Goal: Task Accomplishment & Management: Manage account settings

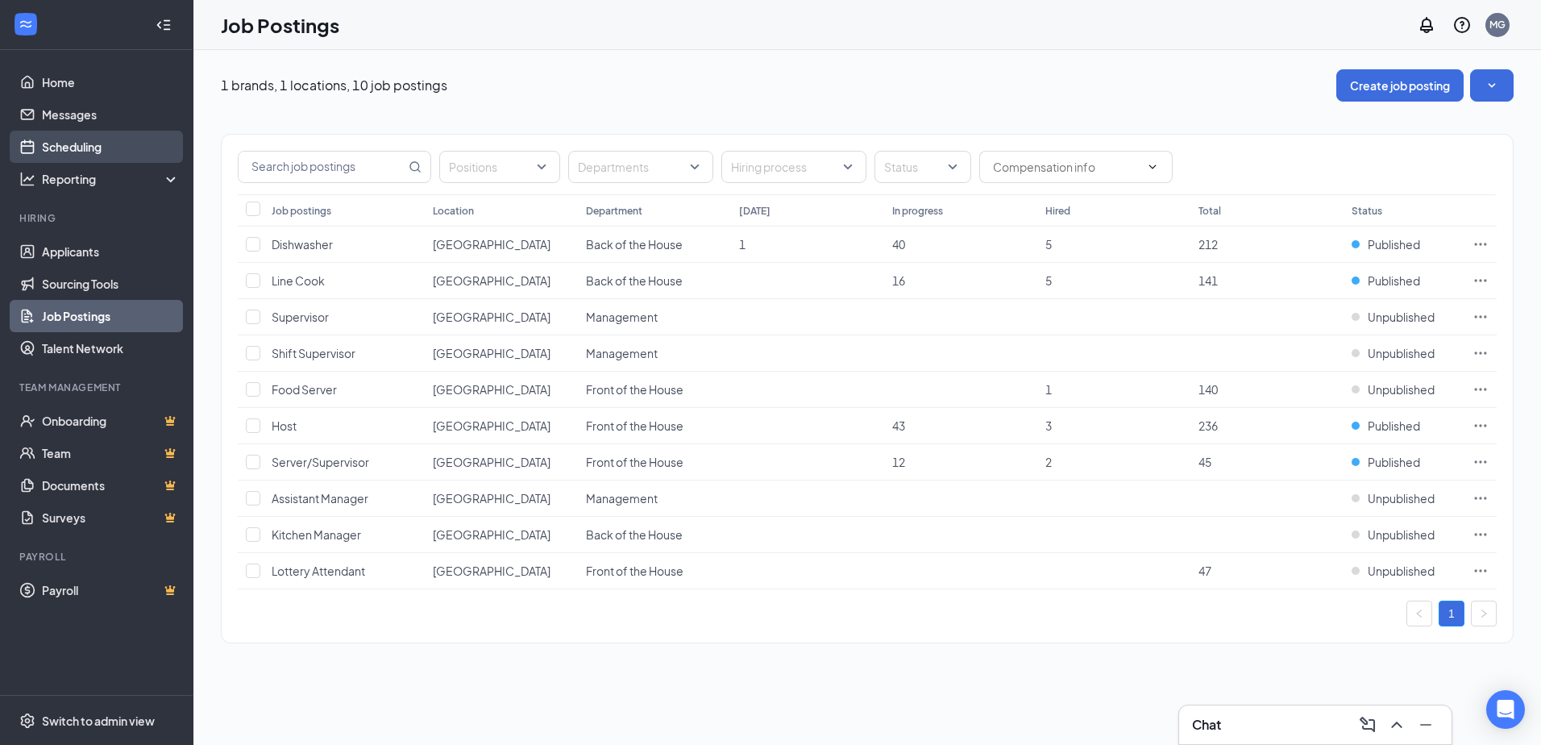
click at [82, 139] on link "Scheduling" at bounding box center [111, 147] width 138 height 32
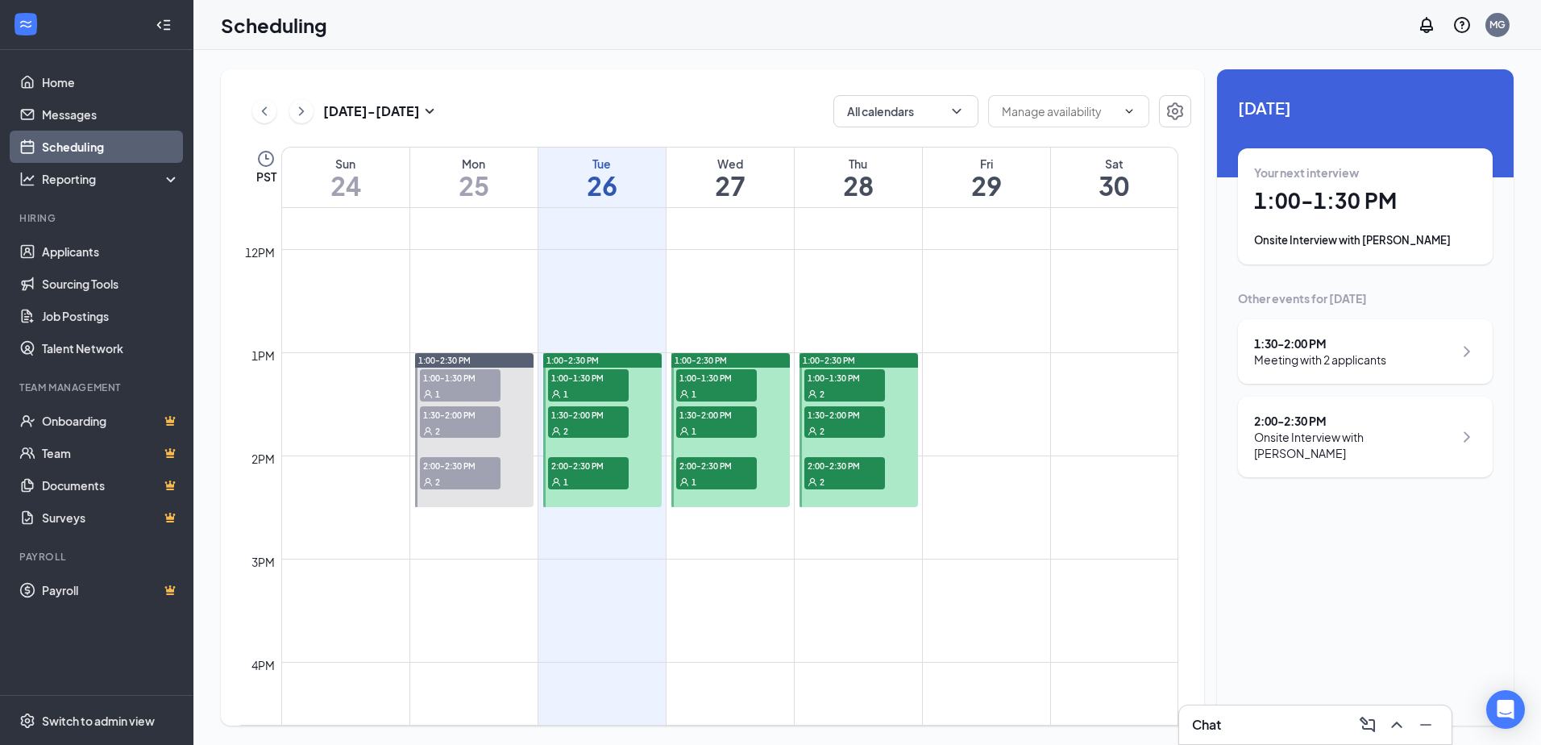
scroll to position [1195, 0]
click at [736, 378] on span "1:00-1:30 PM" at bounding box center [716, 379] width 81 height 16
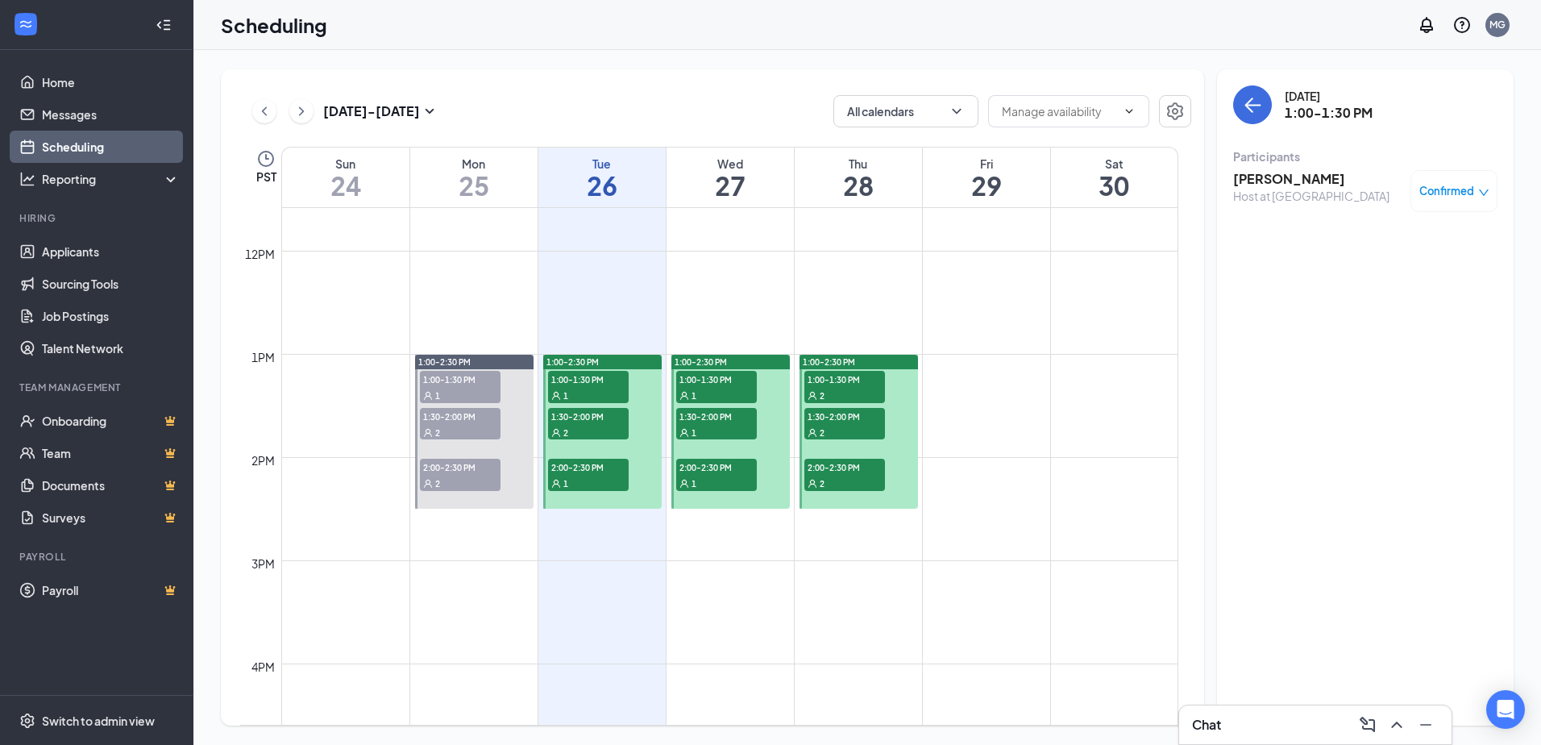
click at [1467, 198] on span "Confirmed" at bounding box center [1446, 191] width 55 height 16
drag, startPoint x: 1082, startPoint y: 455, endPoint x: 986, endPoint y: 417, distance: 103.4
click at [1082, 455] on td at bounding box center [729, 444] width 897 height 26
click at [702, 388] on div "1" at bounding box center [716, 395] width 81 height 16
click at [706, 413] on span "1:30-2:00 PM" at bounding box center [716, 416] width 81 height 16
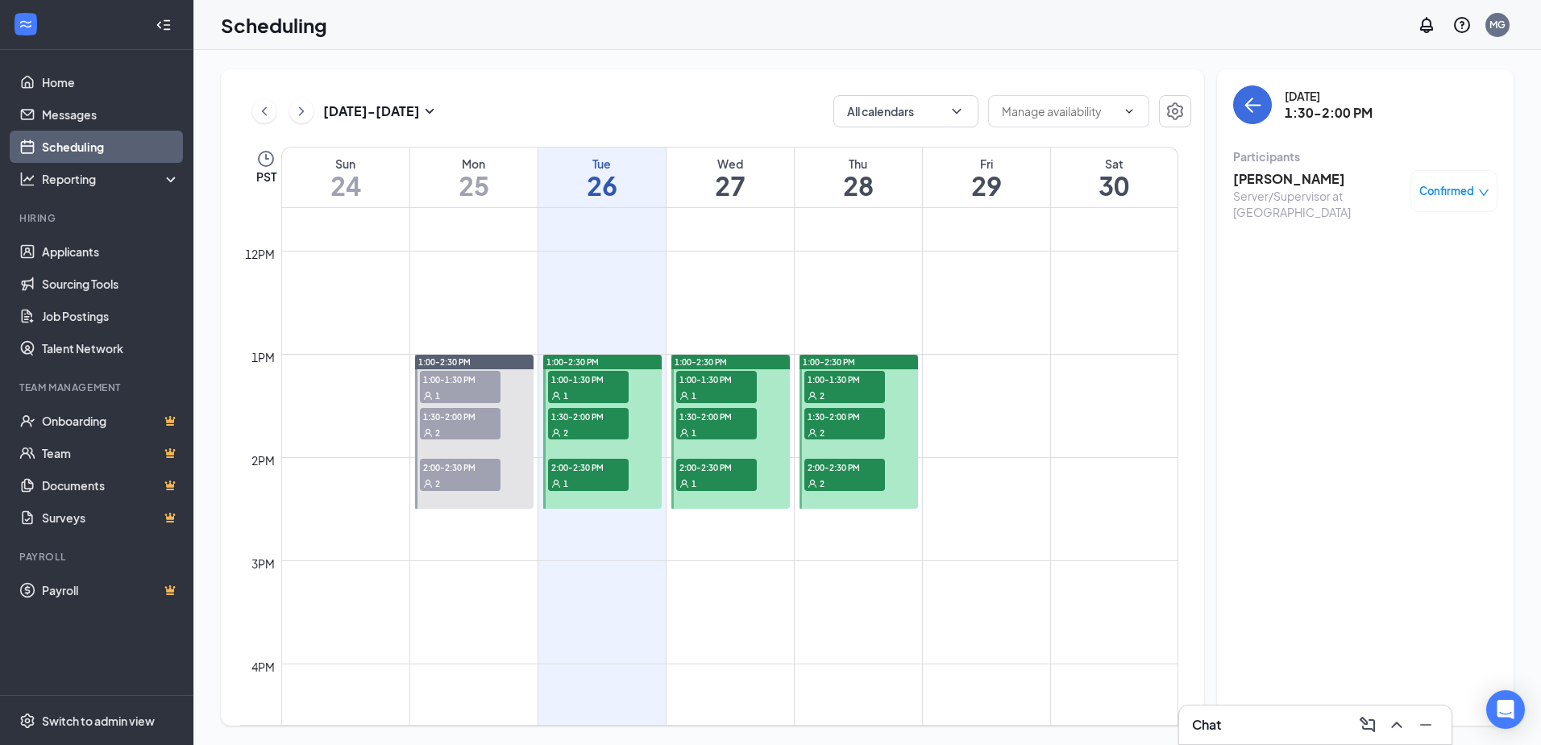
click at [704, 424] on div "1" at bounding box center [716, 432] width 81 height 16
click at [697, 472] on span "2:00-2:30 PM" at bounding box center [716, 467] width 81 height 16
click at [720, 421] on span "1:30-2:00 PM" at bounding box center [716, 416] width 81 height 16
click at [730, 392] on div "1" at bounding box center [716, 395] width 81 height 16
click at [720, 474] on span "2:00-2:30 PM" at bounding box center [716, 467] width 81 height 16
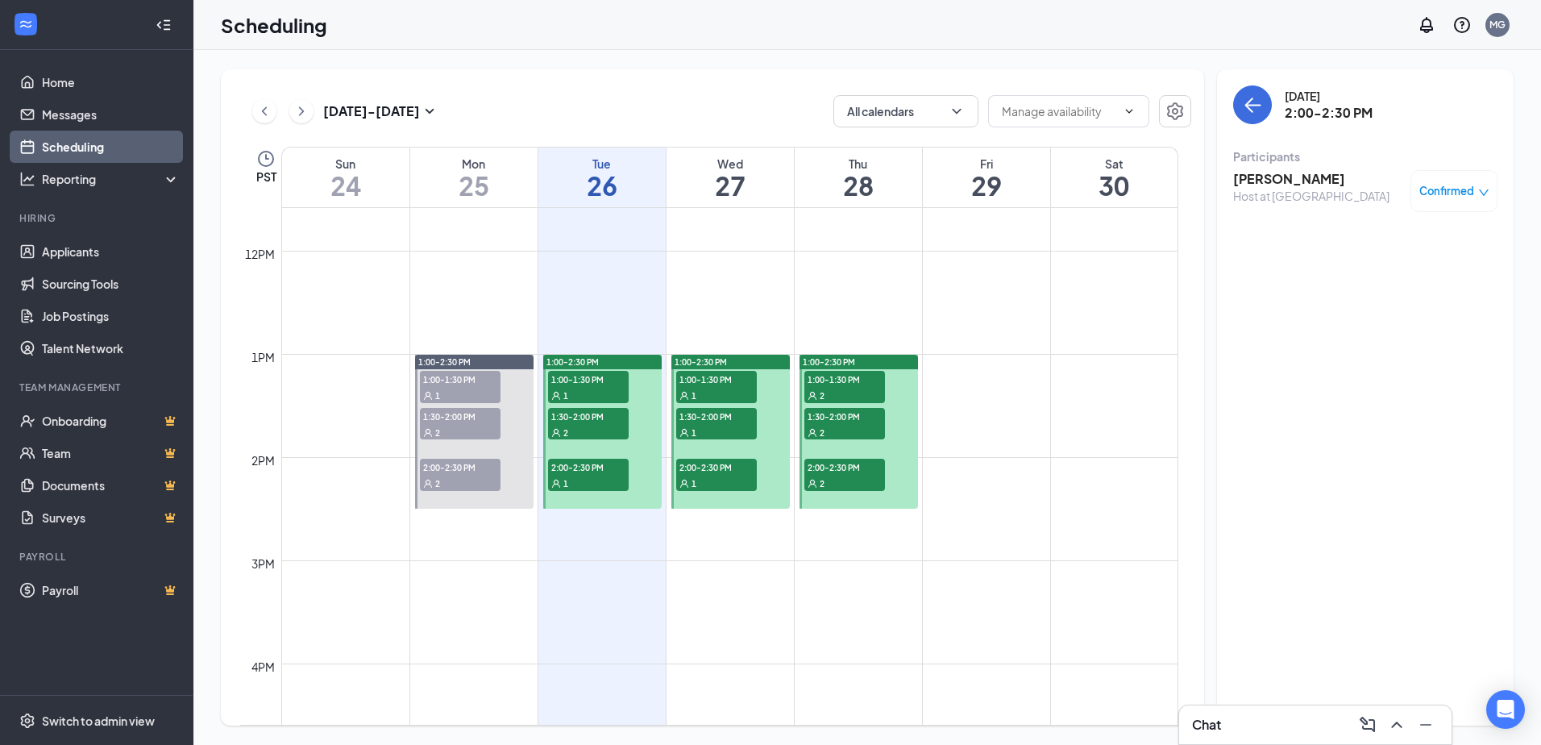
click at [456, 467] on span "2:00-2:30 PM" at bounding box center [460, 467] width 81 height 16
click at [459, 424] on div "2" at bounding box center [460, 432] width 81 height 16
click at [470, 394] on div "1" at bounding box center [460, 395] width 81 height 16
click at [467, 426] on div "2" at bounding box center [460, 432] width 81 height 16
click at [1448, 242] on span "Confirmed" at bounding box center [1446, 244] width 55 height 16
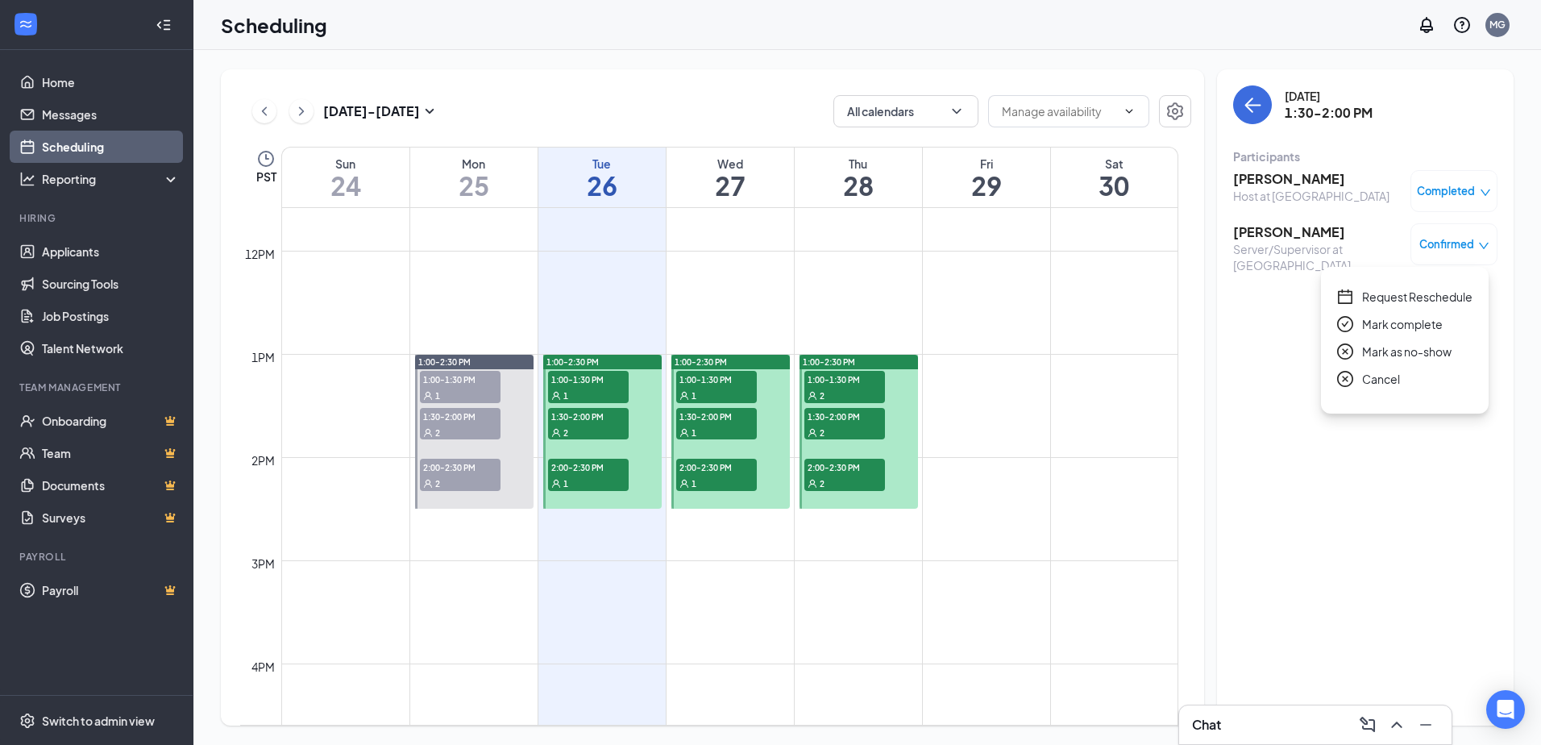
click at [1430, 352] on span "Mark as no-show" at bounding box center [1406, 352] width 89 height 18
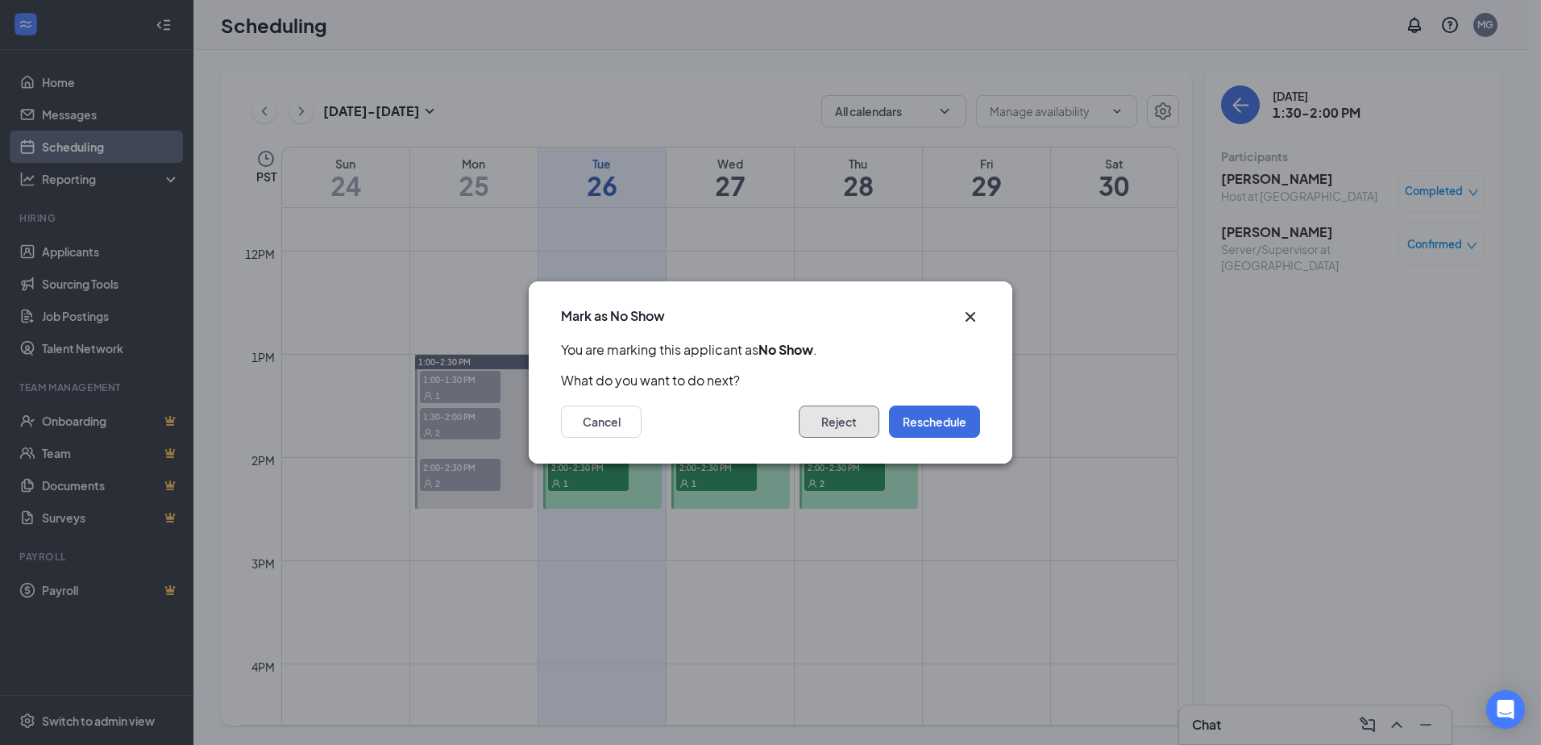
click at [856, 426] on button "Reject" at bounding box center [839, 421] width 81 height 32
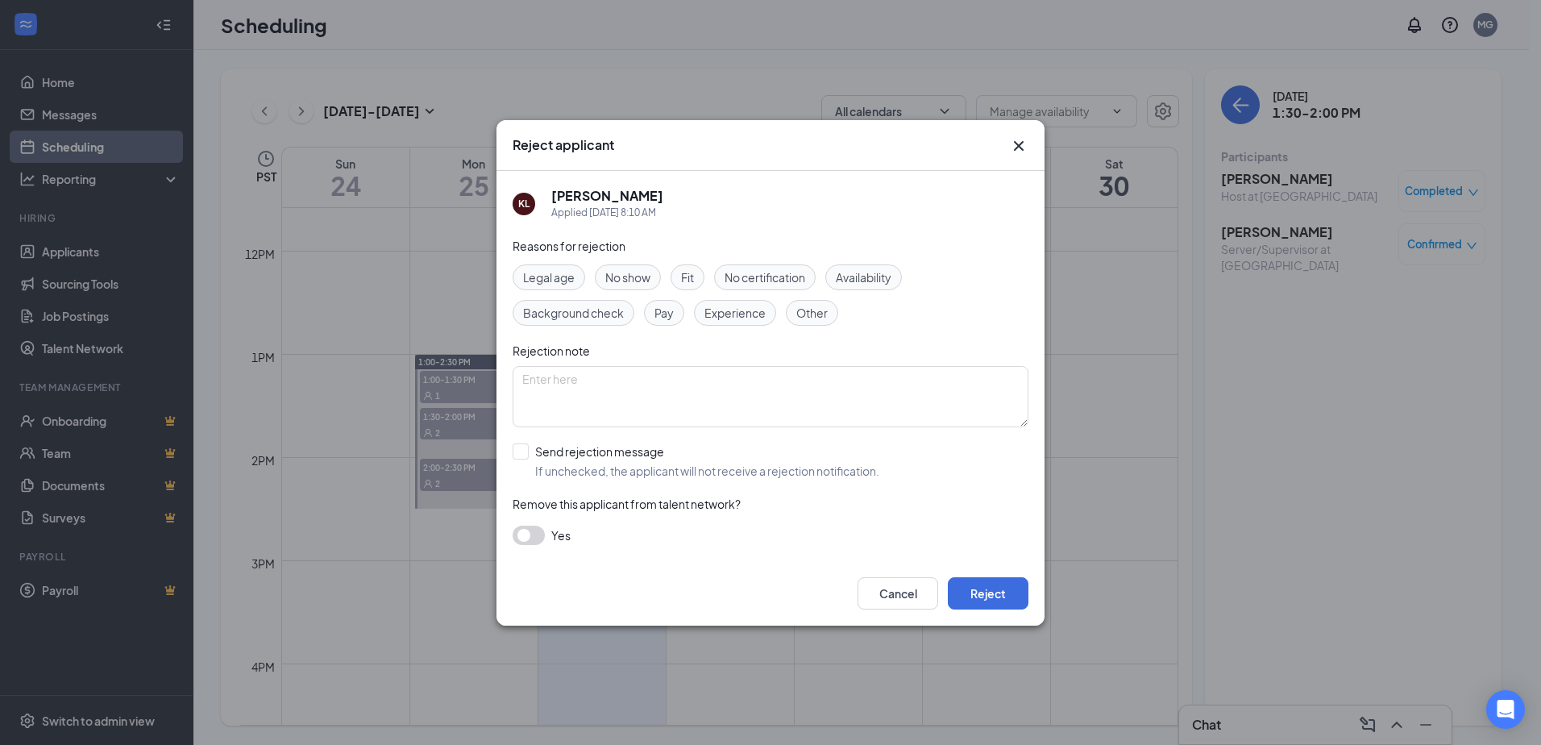
click at [640, 282] on span "No show" at bounding box center [627, 277] width 45 height 18
click at [990, 594] on button "Reject" at bounding box center [988, 593] width 81 height 32
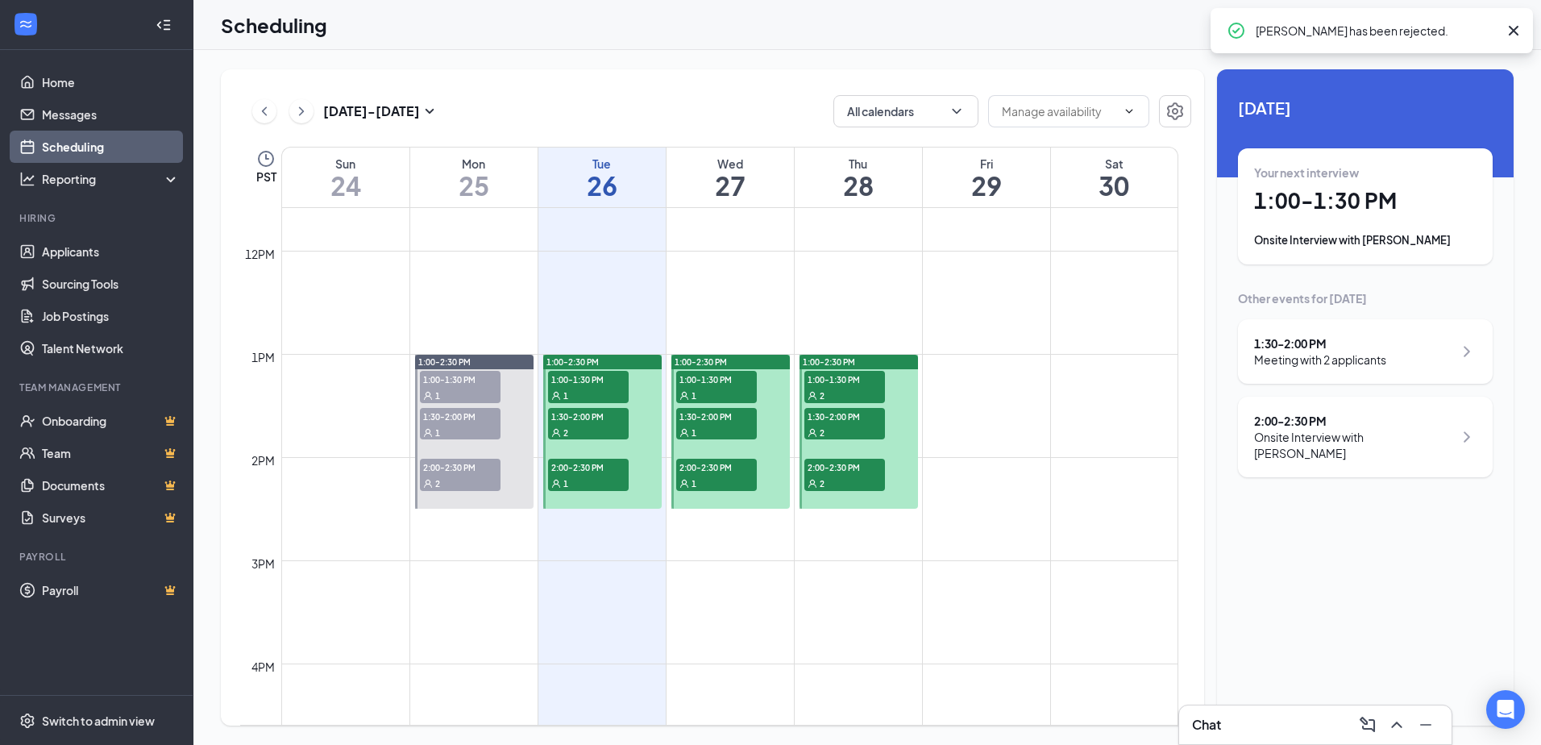
click at [461, 480] on div "2" at bounding box center [460, 483] width 81 height 16
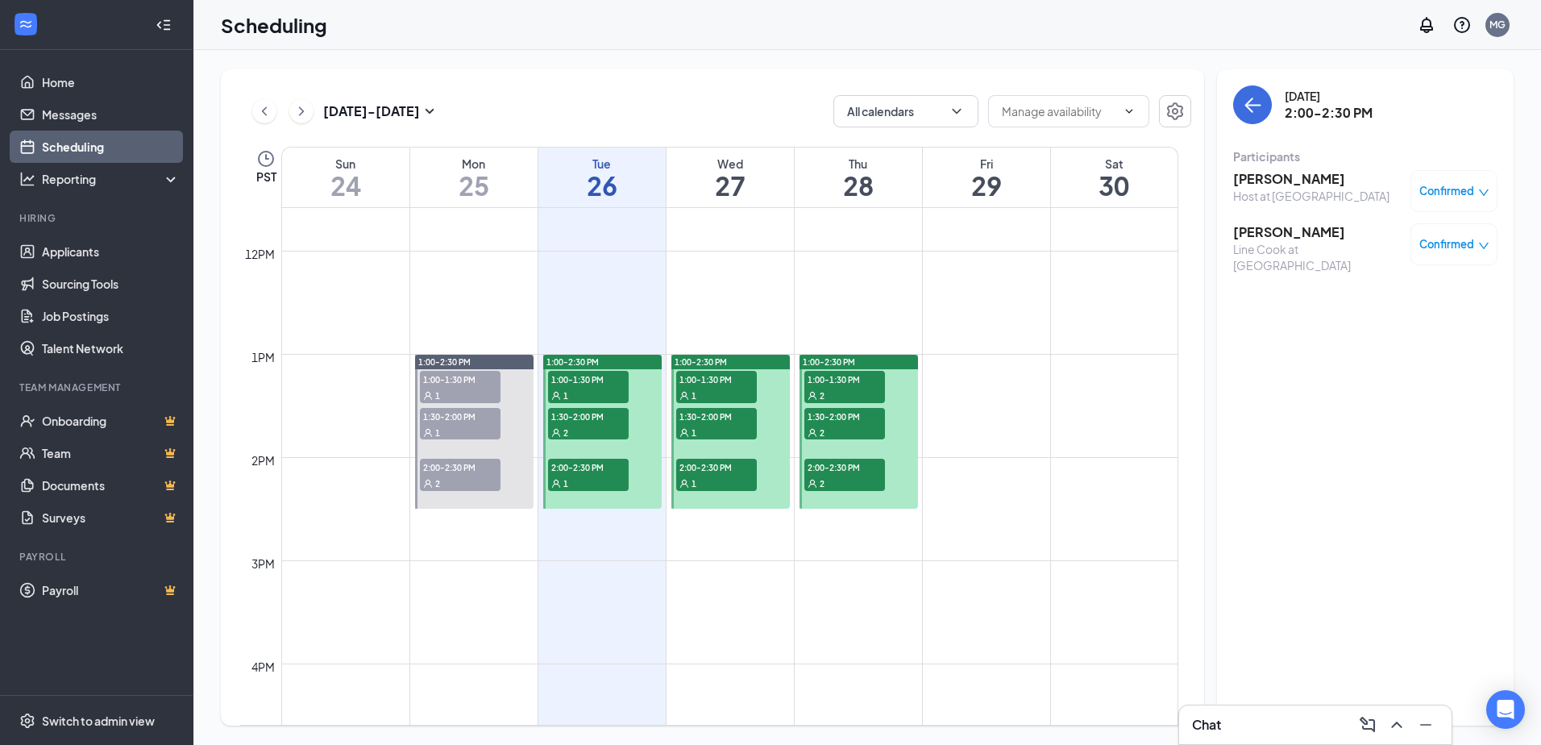
click at [1453, 198] on span "Confirmed" at bounding box center [1446, 191] width 55 height 16
click at [1408, 303] on span "Mark as no-show" at bounding box center [1406, 298] width 89 height 18
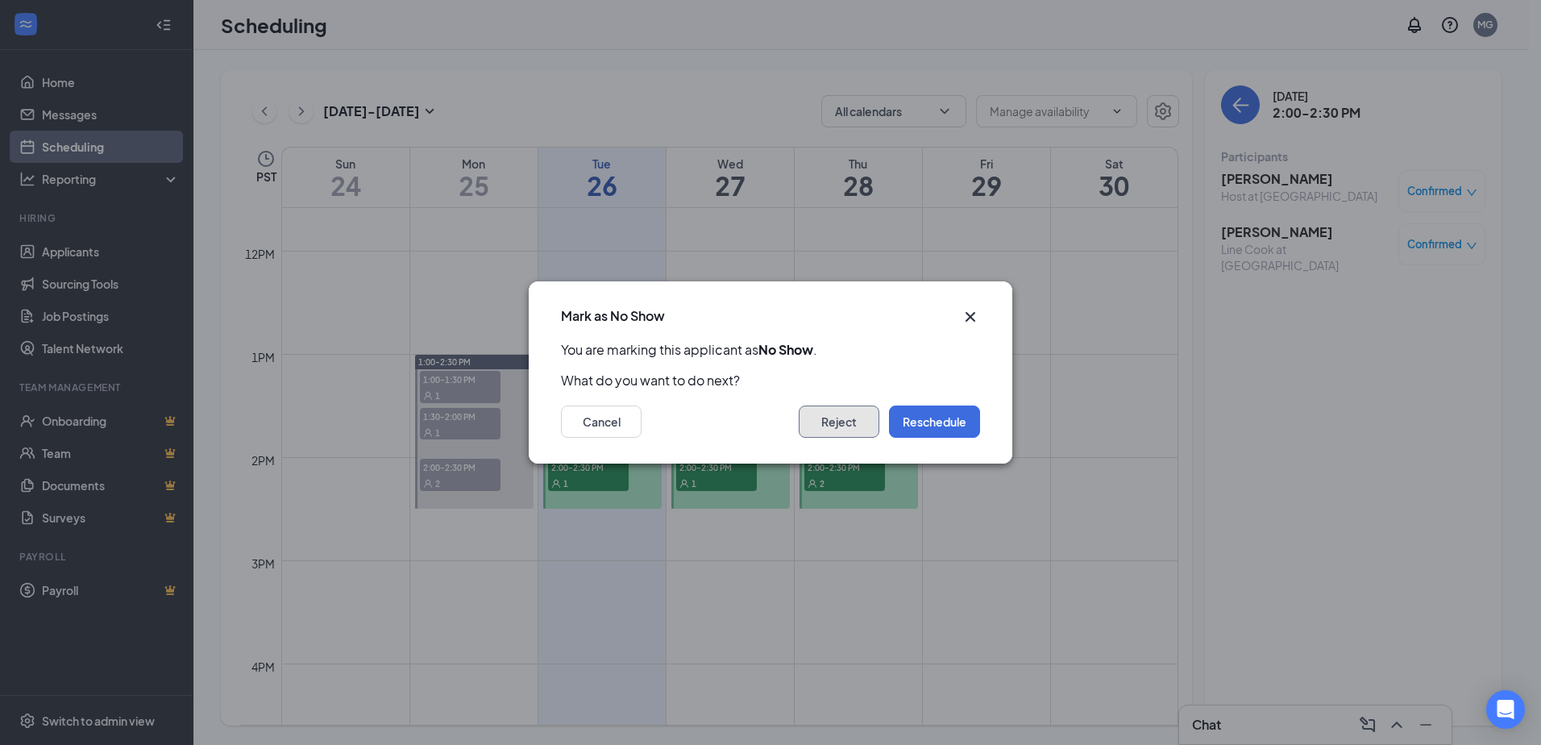
click at [824, 416] on button "Reject" at bounding box center [839, 421] width 81 height 32
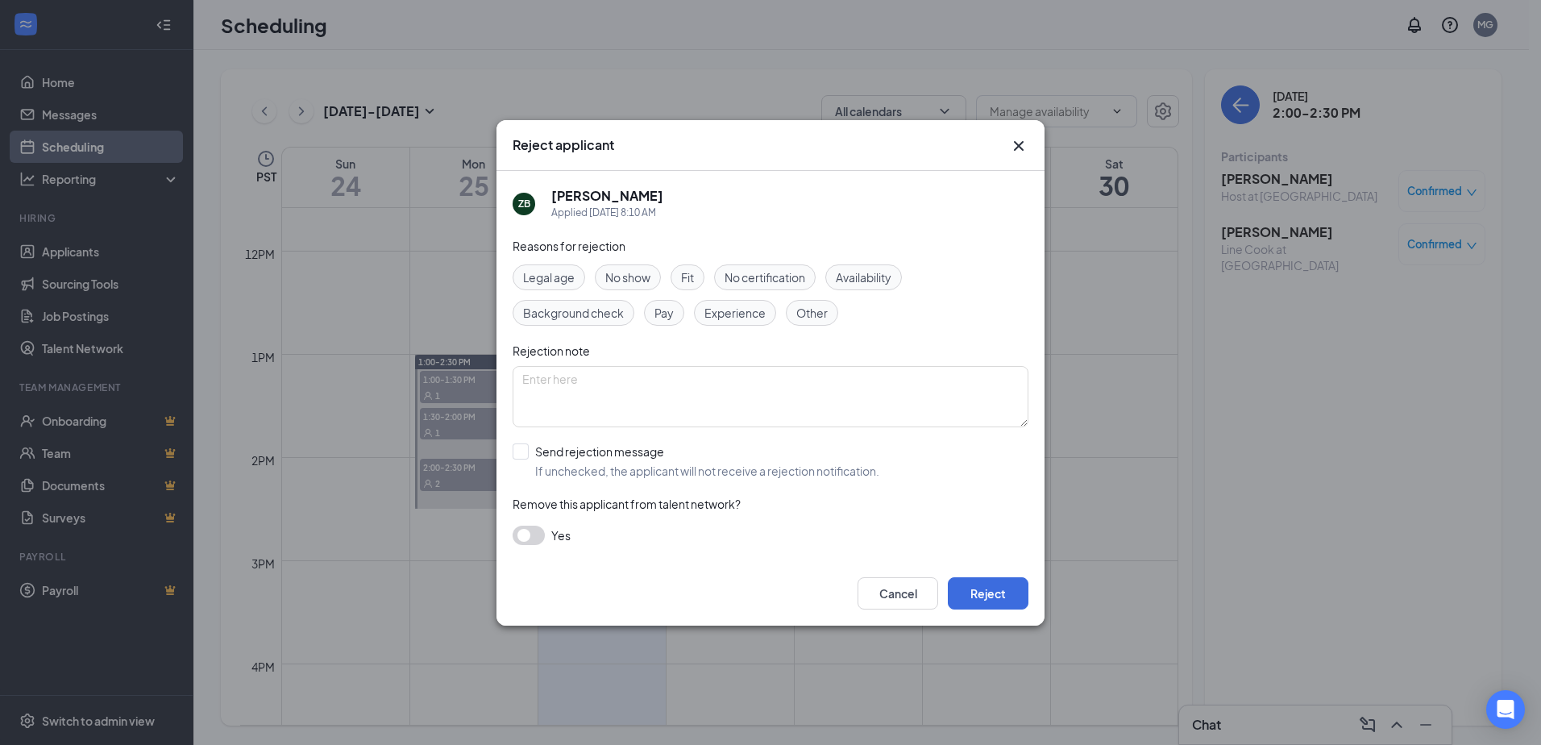
click at [627, 280] on span "No show" at bounding box center [627, 277] width 45 height 18
click at [978, 592] on button "Reject" at bounding box center [988, 593] width 81 height 32
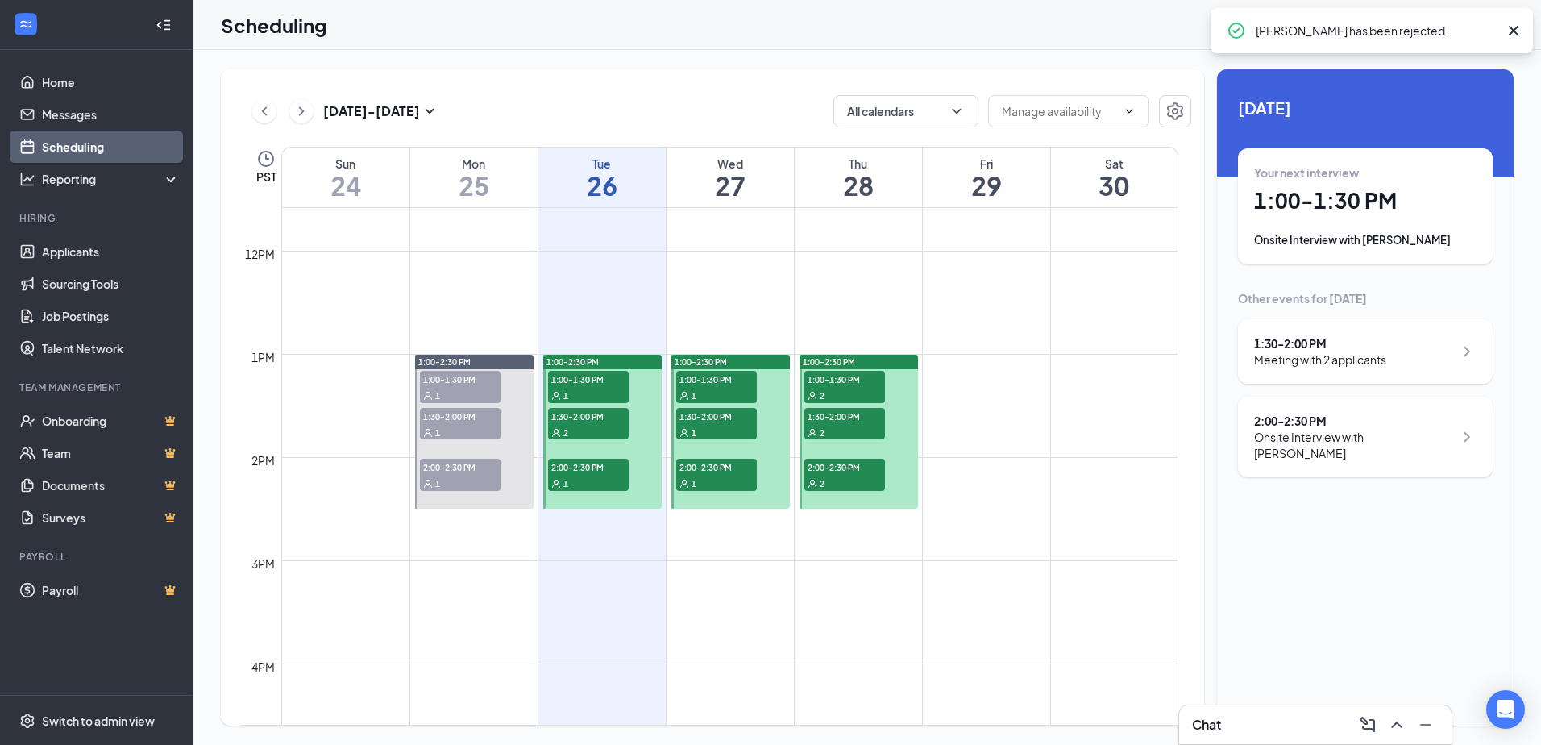
click at [572, 376] on span "1:00-1:30 PM" at bounding box center [588, 379] width 81 height 16
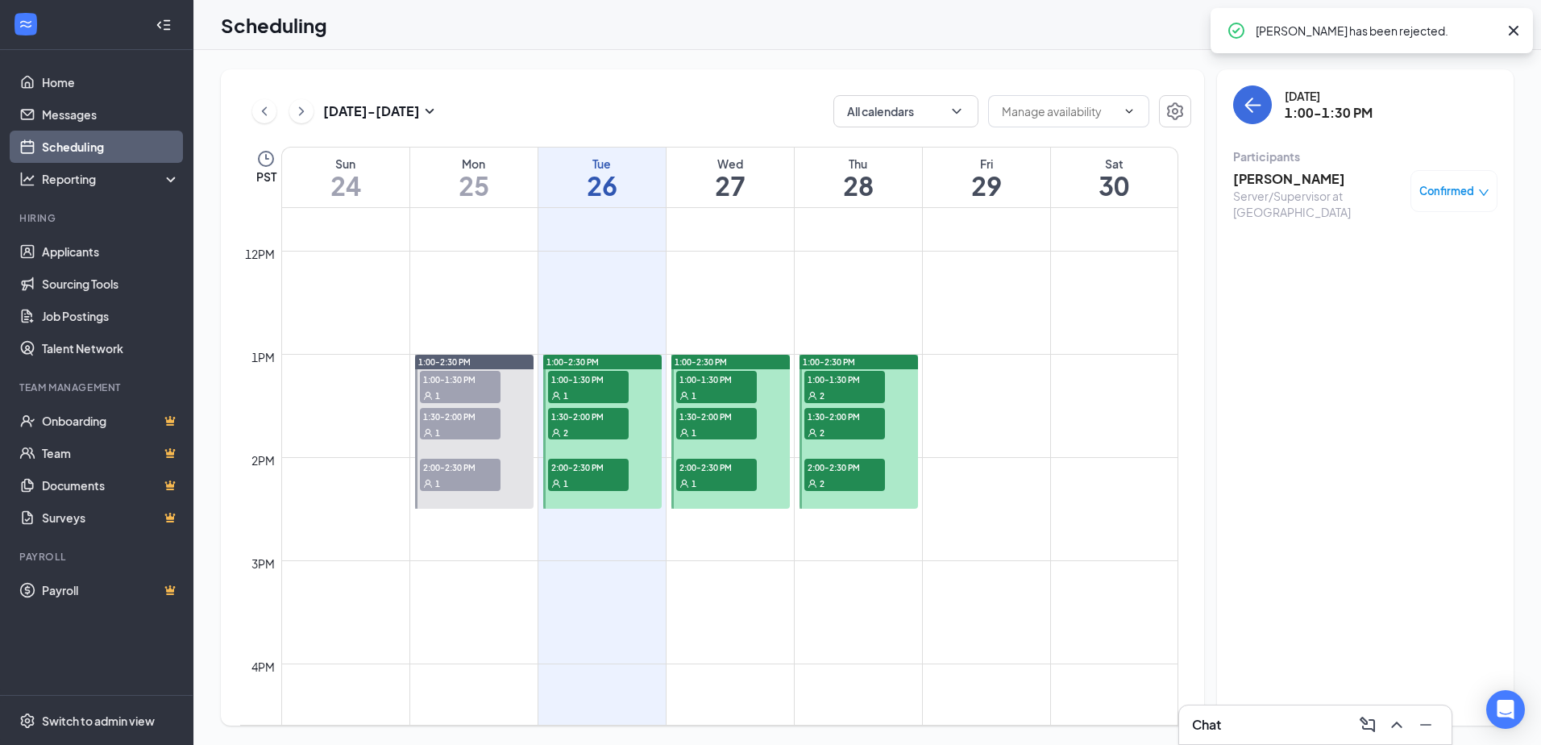
click at [583, 413] on span "1:30-2:00 PM" at bounding box center [588, 416] width 81 height 16
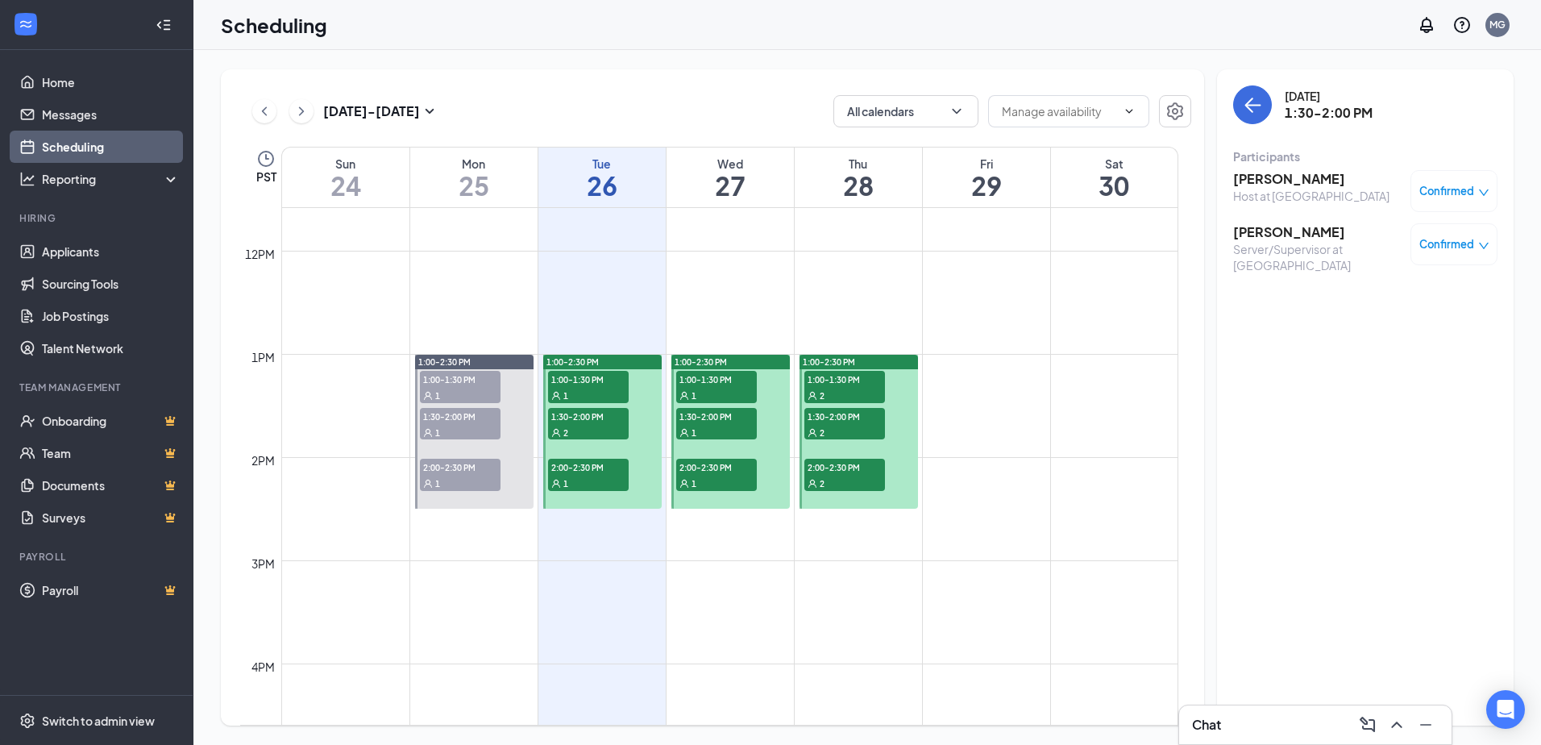
click at [587, 470] on span "2:00-2:30 PM" at bounding box center [588, 467] width 81 height 16
click at [588, 426] on div "2" at bounding box center [588, 432] width 81 height 16
click at [603, 383] on span "1:00-1:30 PM" at bounding box center [588, 379] width 81 height 16
click at [599, 421] on span "1:30-2:00 PM" at bounding box center [588, 416] width 81 height 16
click at [737, 378] on span "1:00-1:30 PM" at bounding box center [716, 379] width 81 height 16
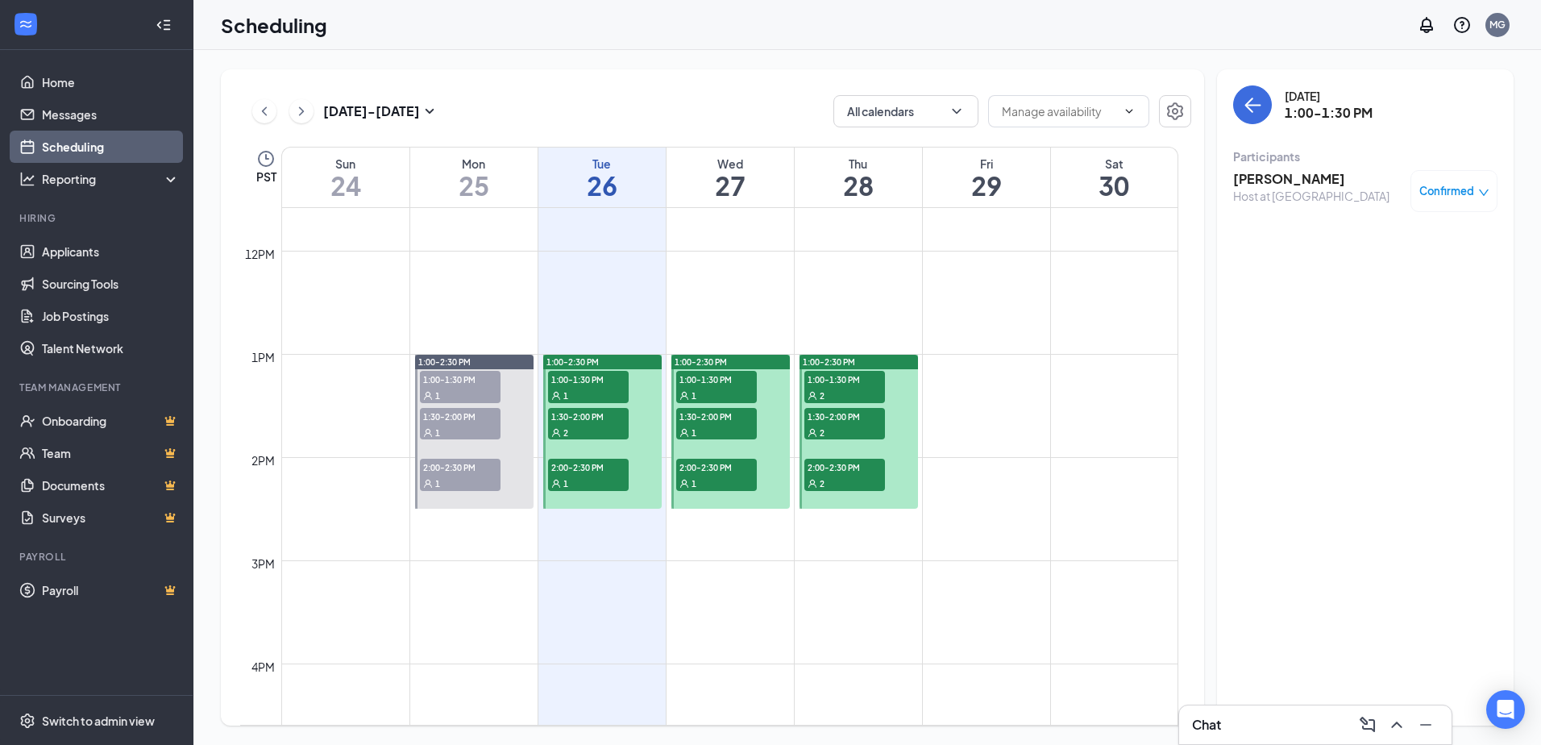
click at [722, 359] on span "1:00-2:30 PM" at bounding box center [701, 361] width 52 height 11
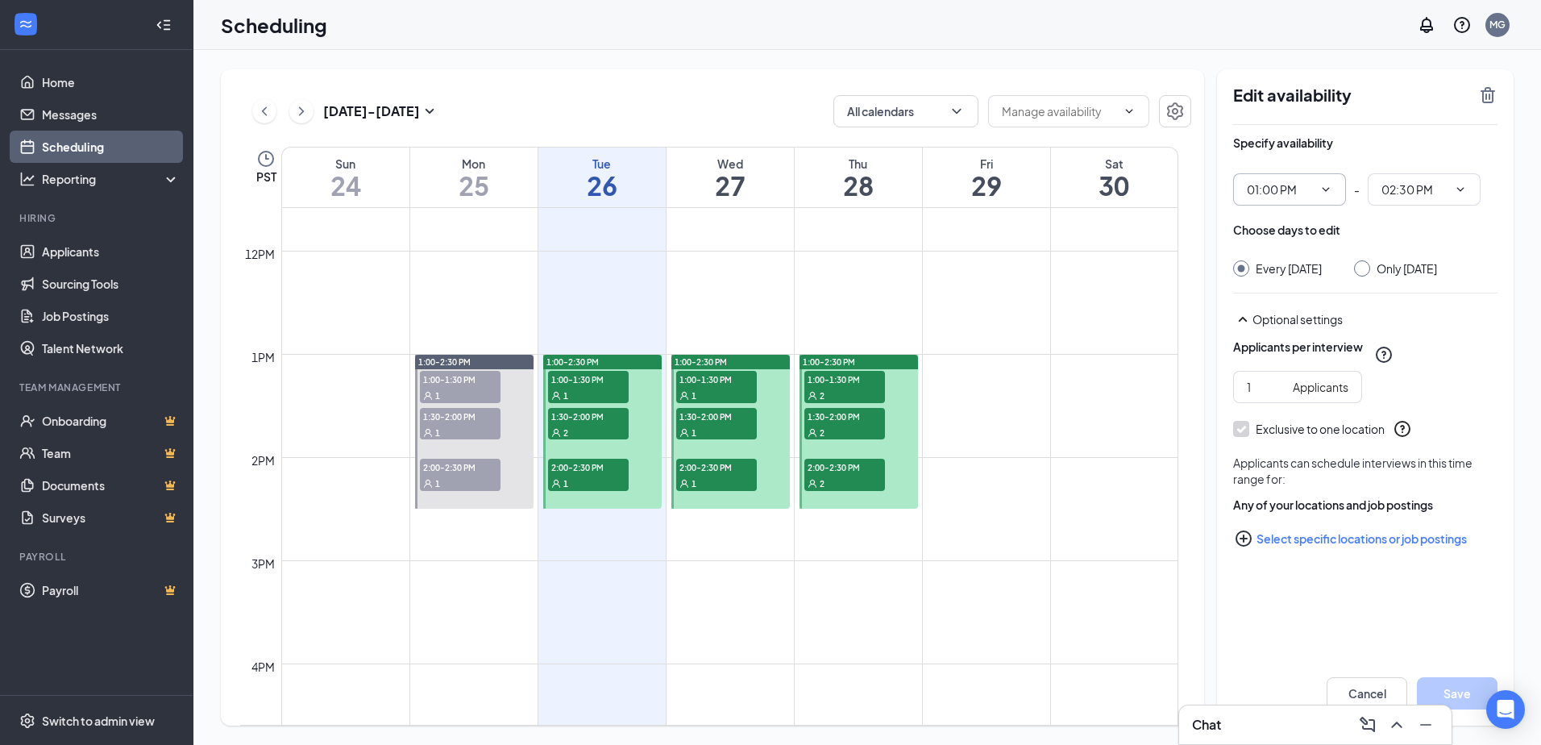
click at [1327, 192] on icon "ChevronDown" at bounding box center [1325, 189] width 13 height 13
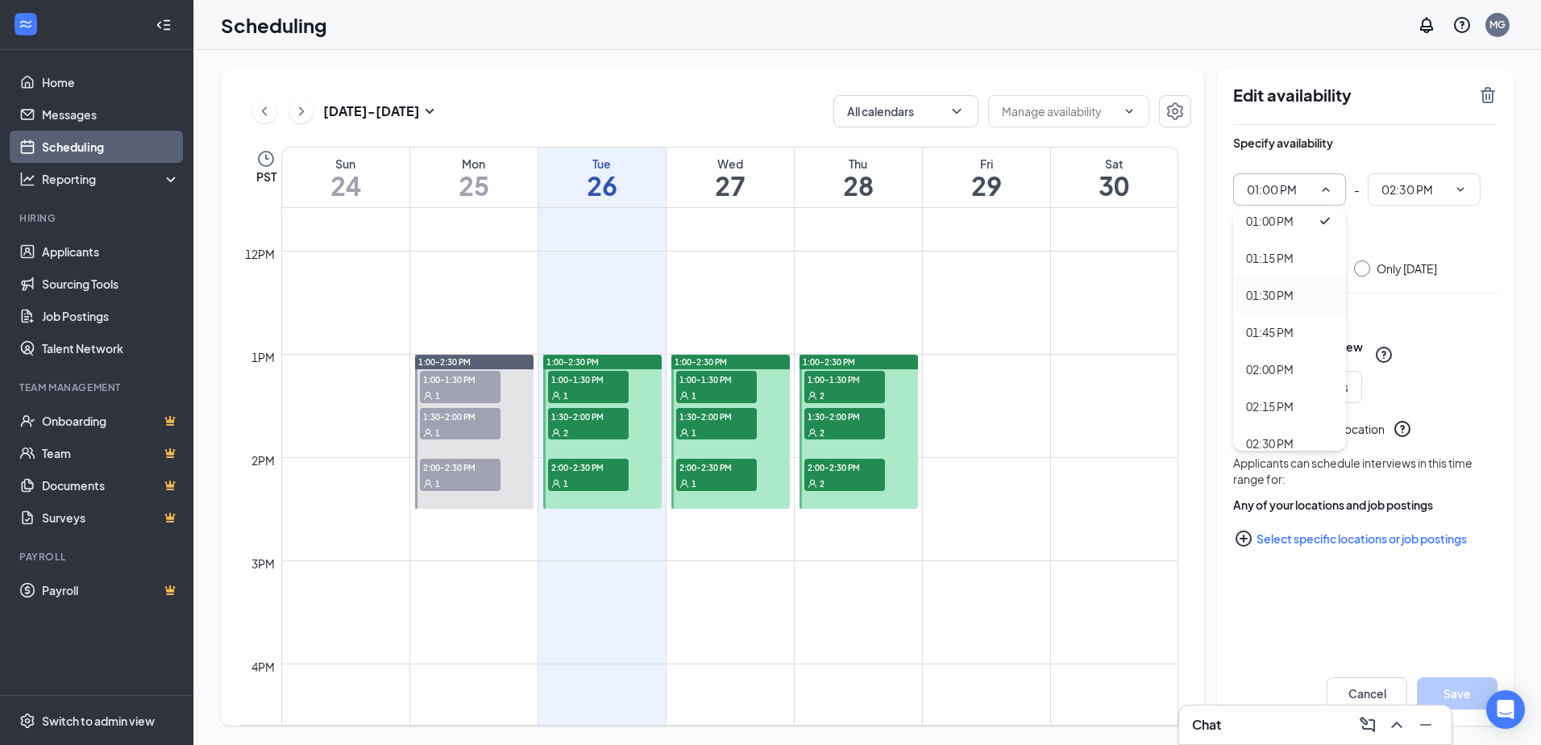
click at [1284, 297] on div "01:30 PM" at bounding box center [1270, 295] width 48 height 18
type input "01:30 PM"
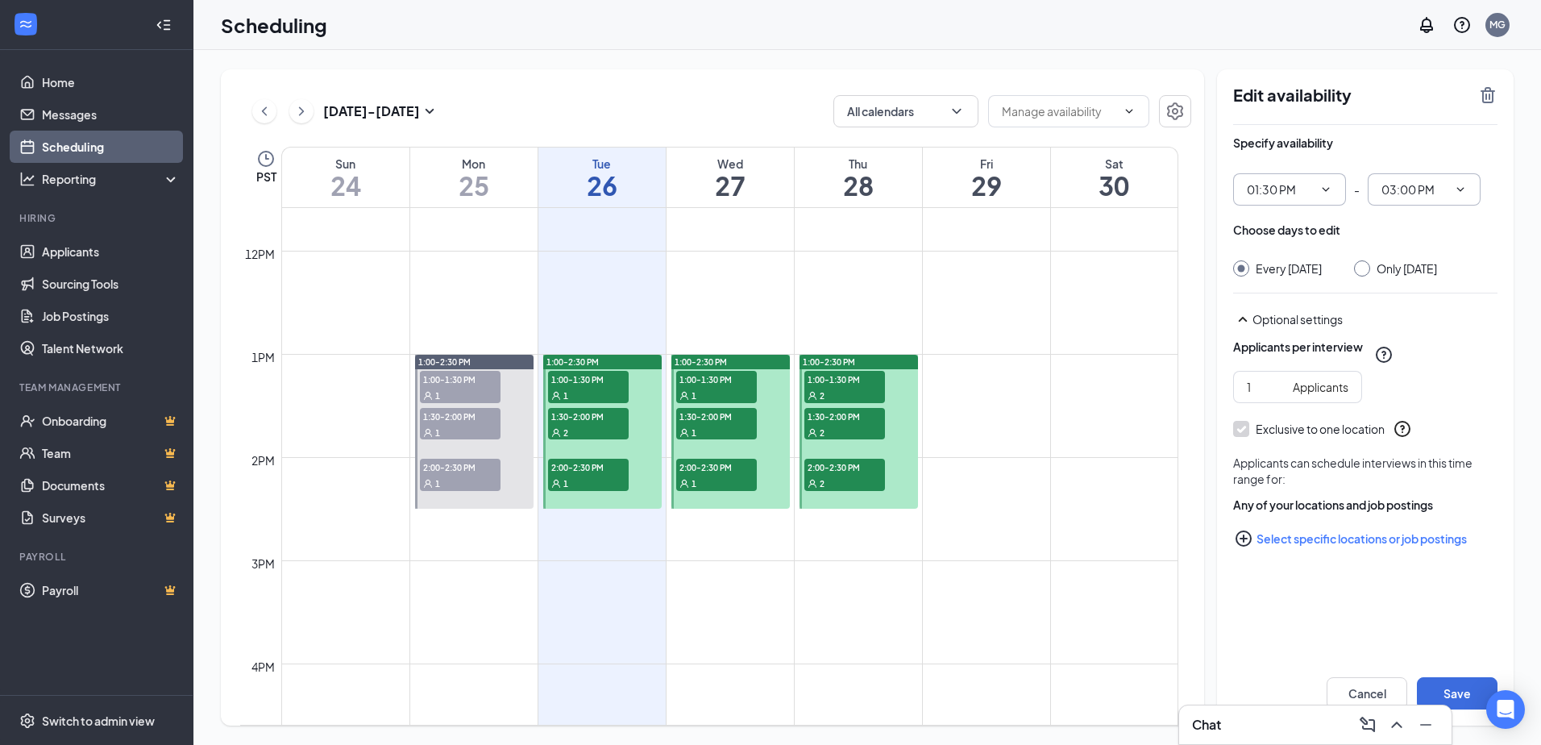
click at [1432, 191] on input "03:00 PM" at bounding box center [1414, 190] width 66 height 18
click at [1416, 255] on div "02:00 PM" at bounding box center [1404, 252] width 48 height 18
type input "02:00 PM"
click at [1451, 689] on button "Save" at bounding box center [1457, 693] width 81 height 32
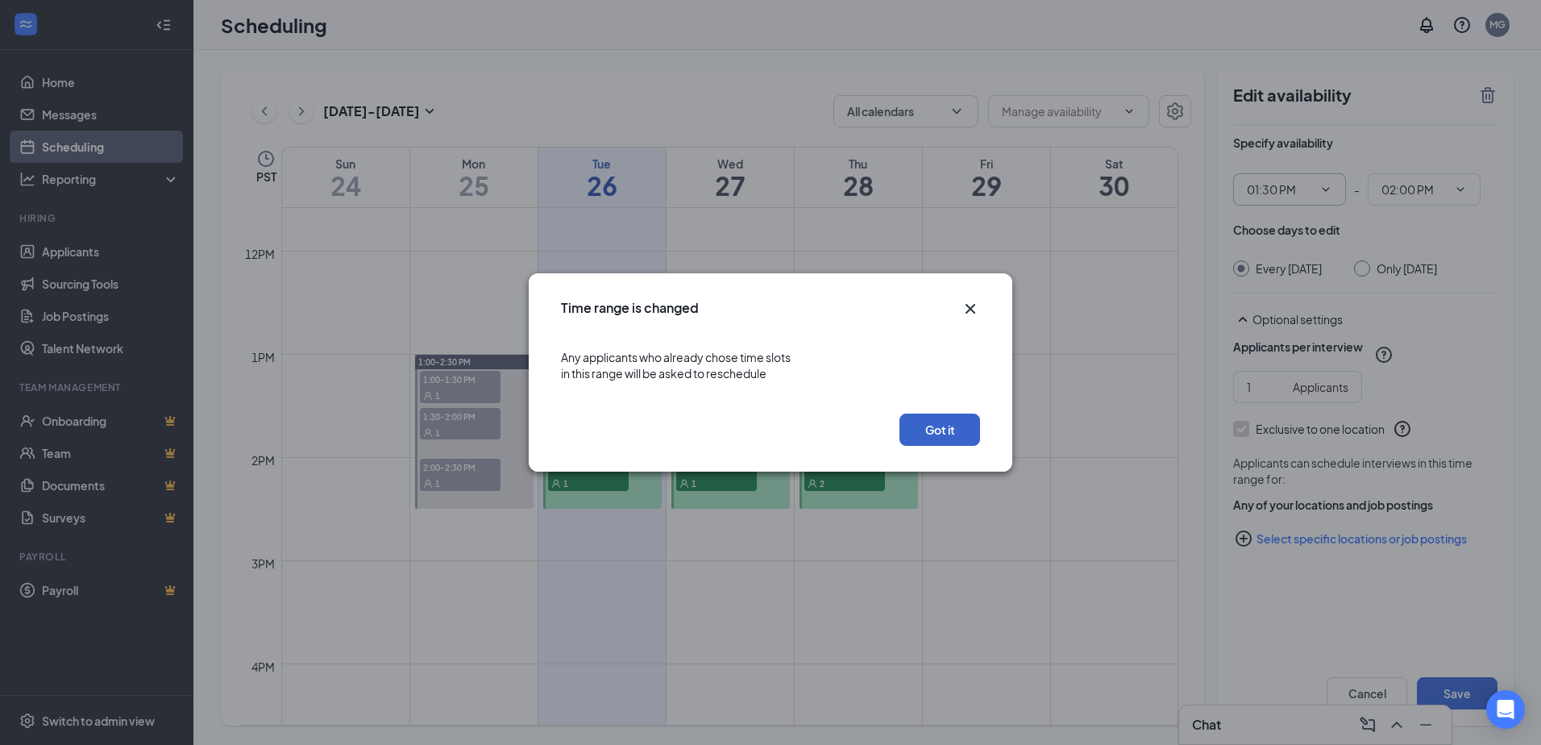
click at [937, 439] on button "Got it" at bounding box center [939, 429] width 81 height 32
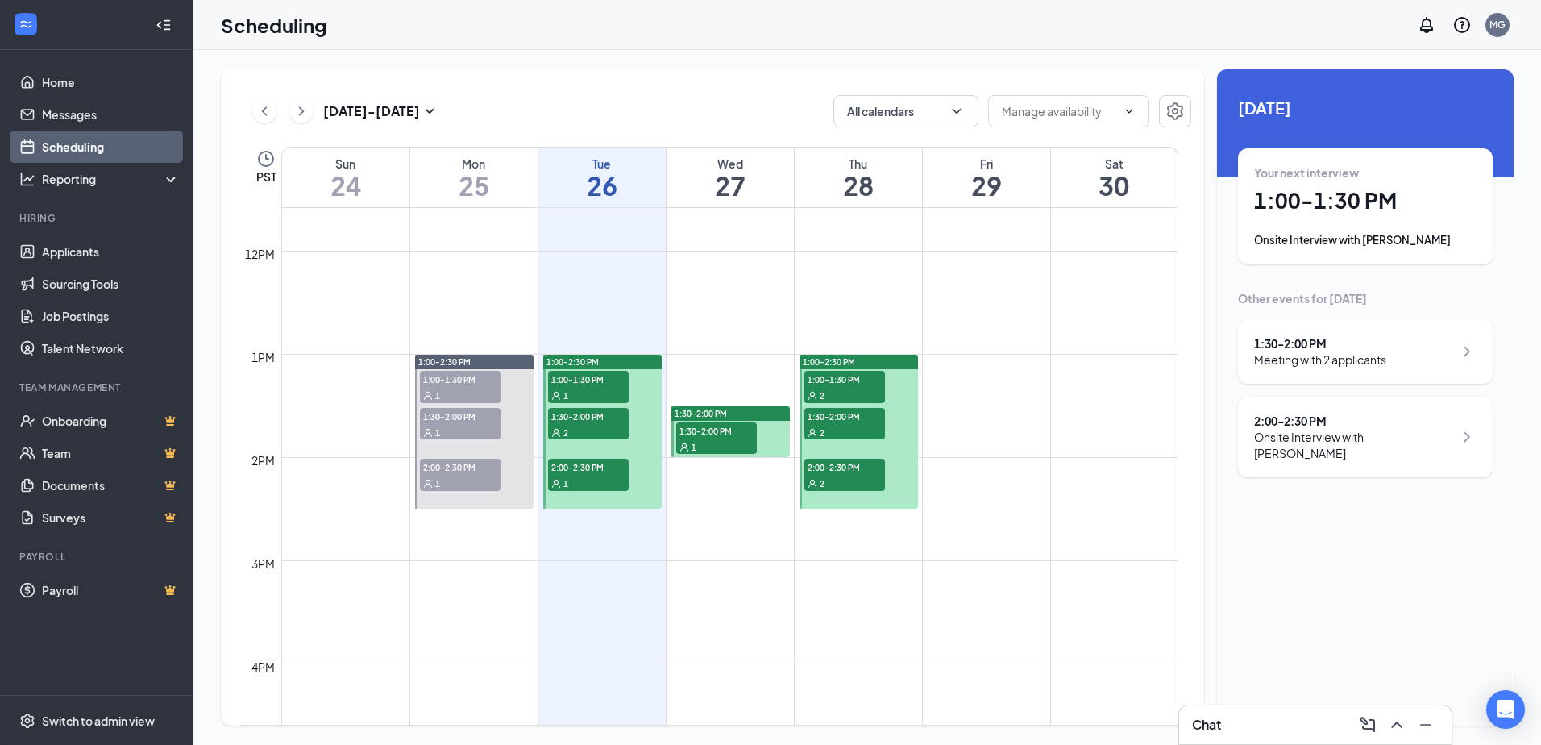
click at [720, 258] on td at bounding box center [729, 264] width 897 height 26
click at [841, 384] on span "1:00-1:30 PM" at bounding box center [844, 379] width 81 height 16
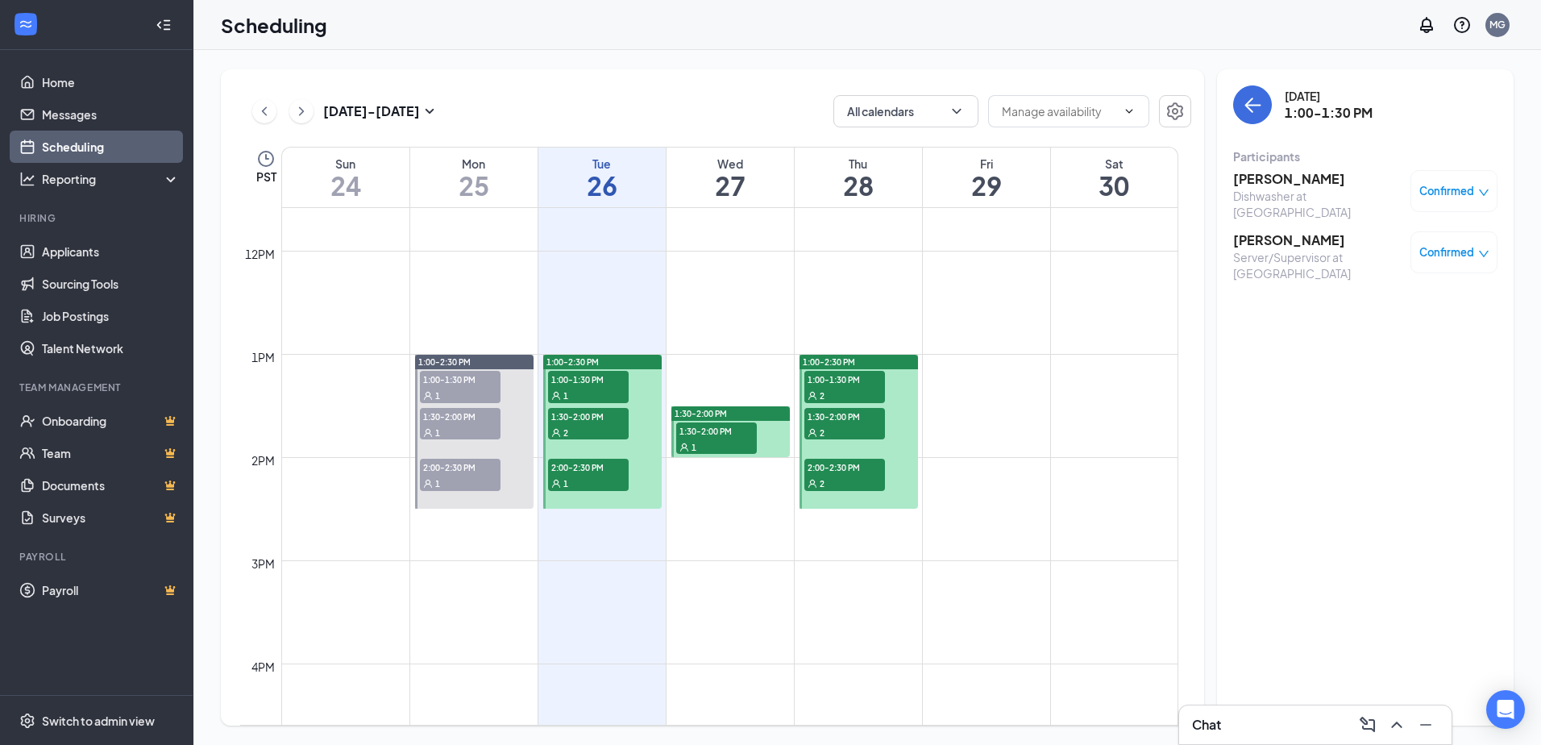
click at [842, 427] on div "2" at bounding box center [844, 432] width 81 height 16
click at [840, 465] on span "2:00-2:30 PM" at bounding box center [844, 467] width 81 height 16
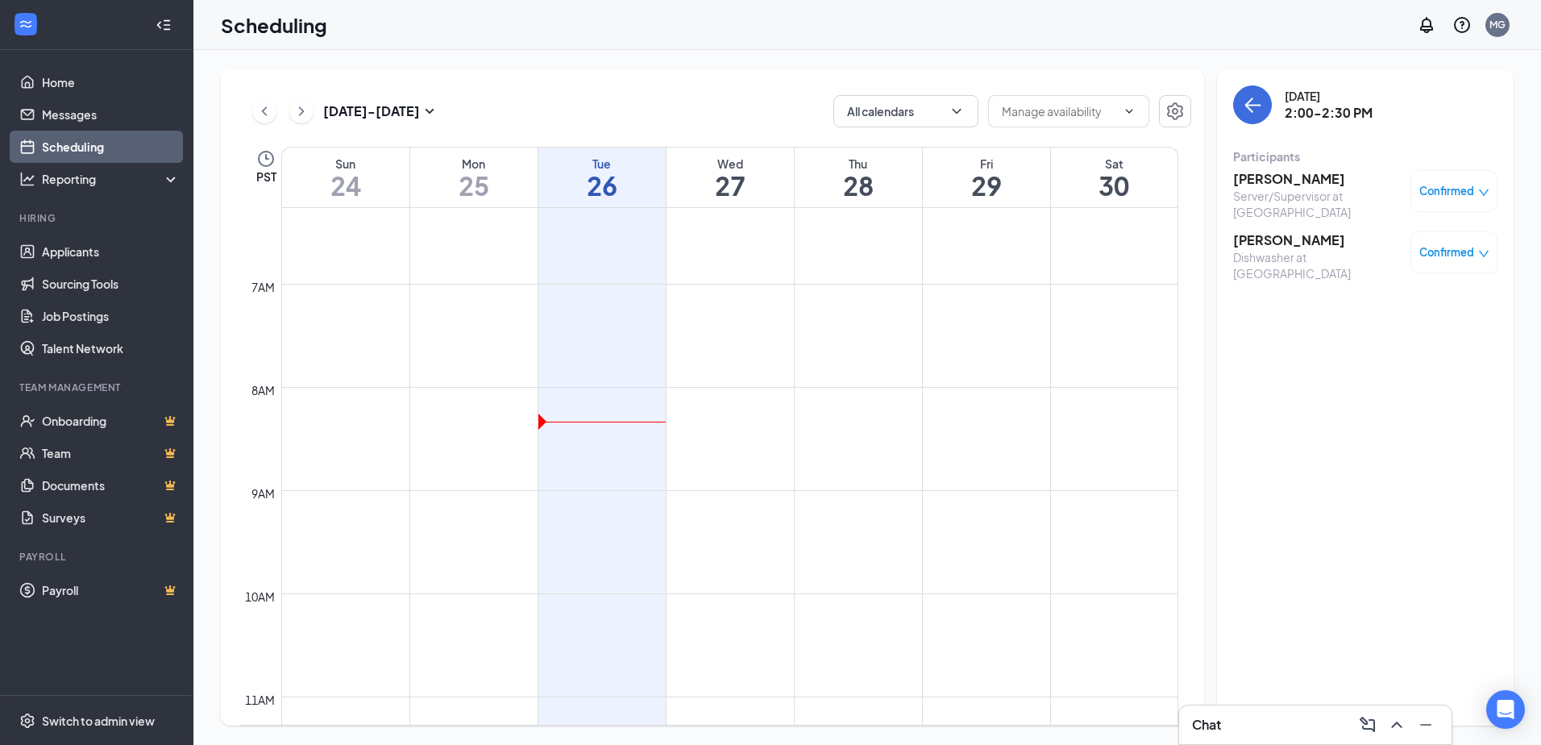
scroll to position [953, 0]
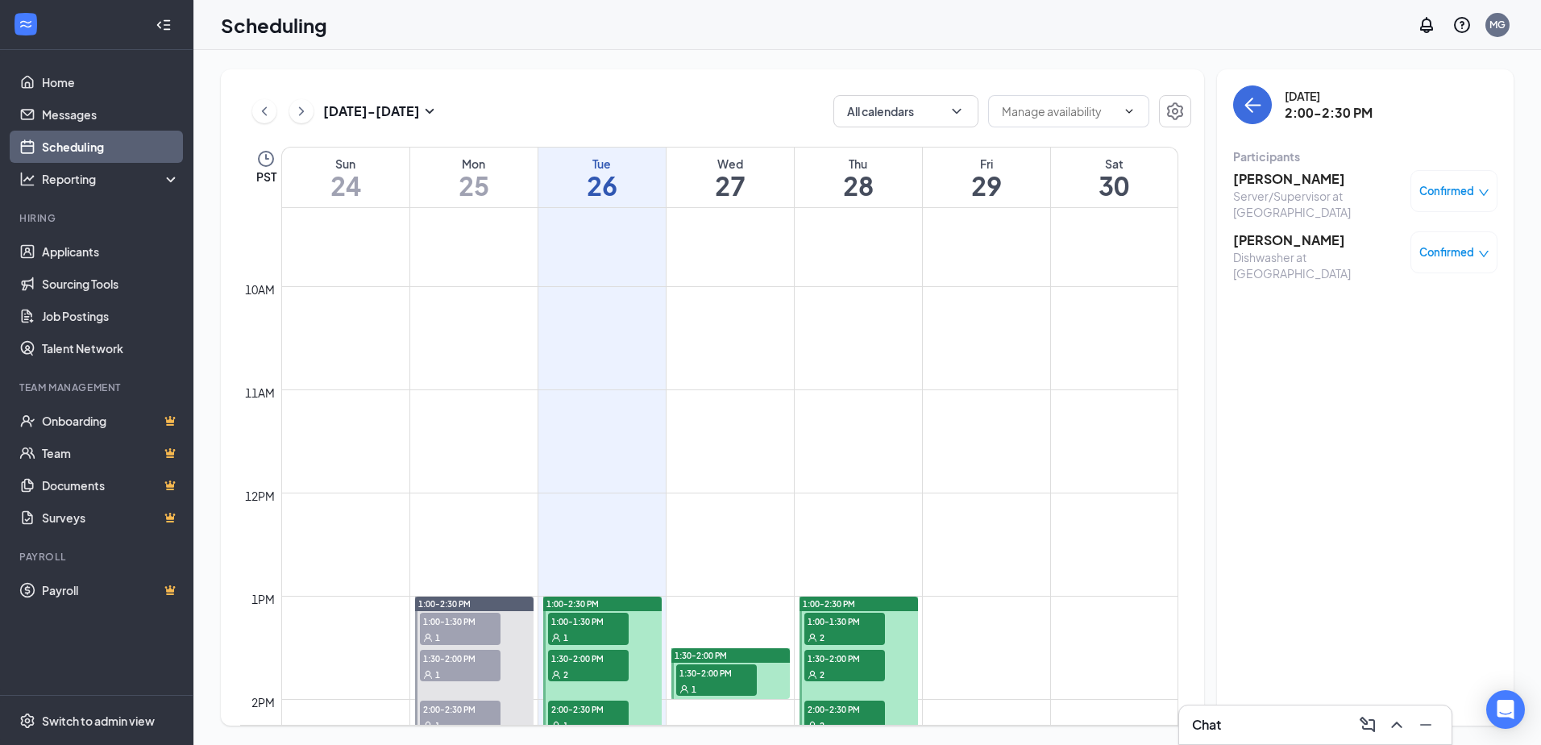
click at [586, 621] on span "1:00-1:30 PM" at bounding box center [588, 620] width 81 height 16
click at [600, 668] on div "2" at bounding box center [588, 674] width 81 height 16
